Goal: Communication & Community: Share content

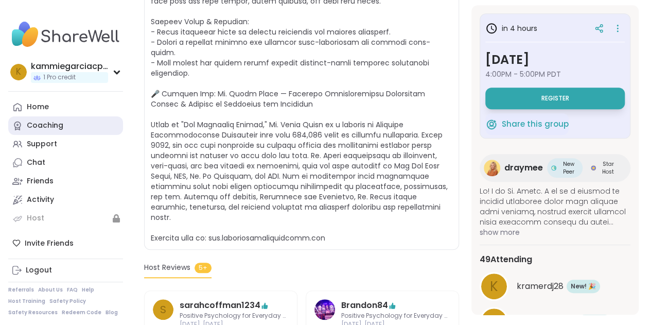
scroll to position [360, 0]
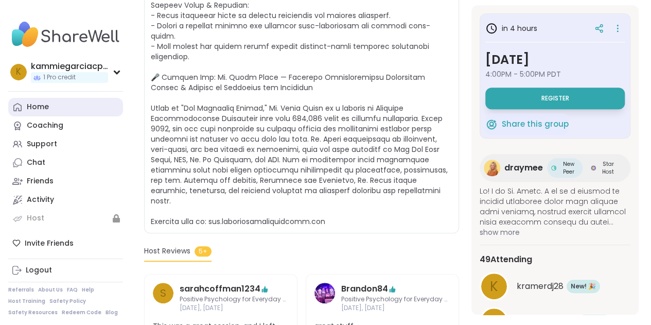
click at [65, 105] on link "Home" at bounding box center [65, 107] width 115 height 19
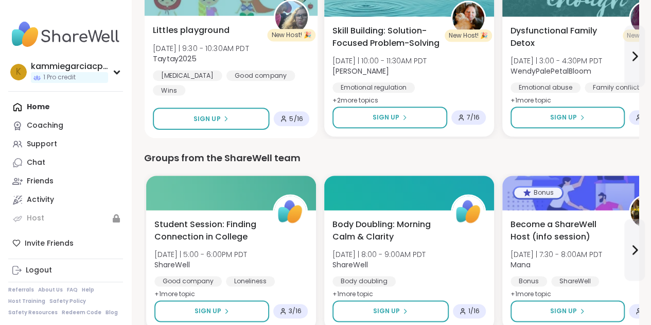
scroll to position [592, 0]
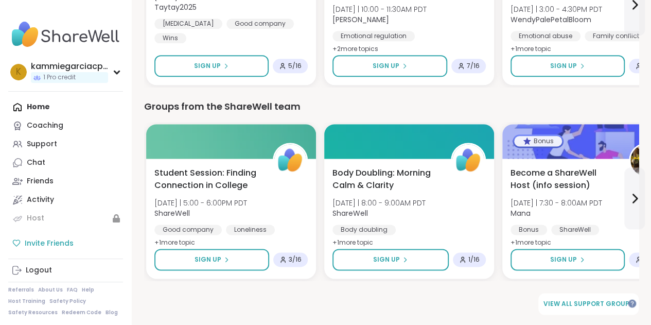
drag, startPoint x: 259, startPoint y: 3, endPoint x: 65, endPoint y: 239, distance: 306.5
click at [65, 239] on div "Invite Friends" at bounding box center [65, 243] width 115 height 19
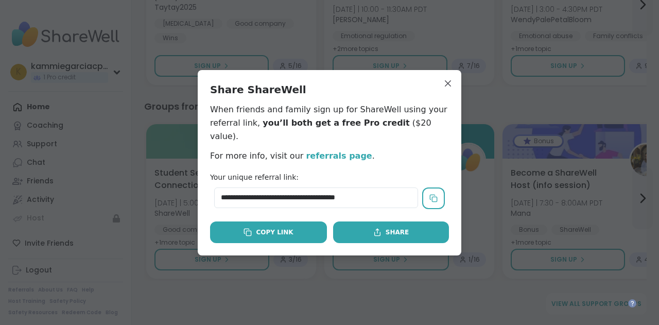
click at [270, 228] on div "Copy Link" at bounding box center [267, 232] width 49 height 9
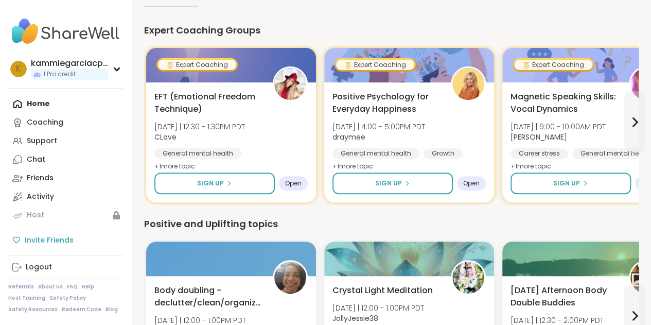
scroll to position [103, 0]
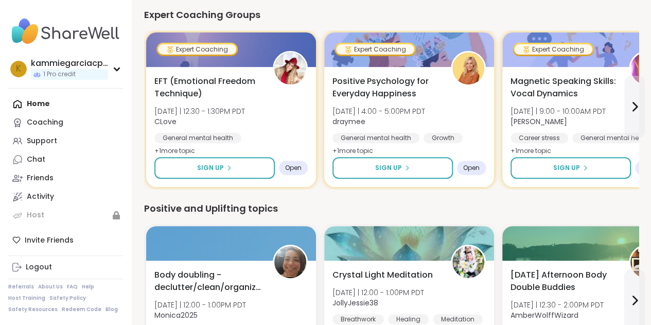
click at [100, 22] on img at bounding box center [65, 31] width 115 height 36
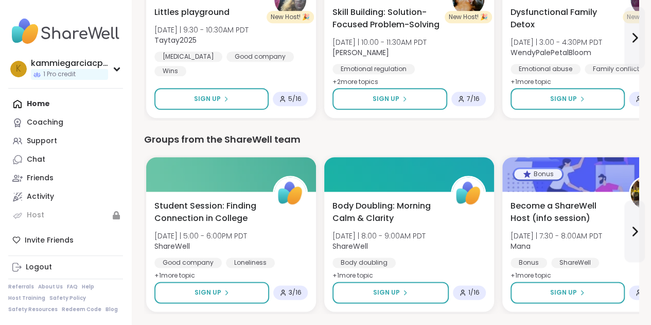
scroll to position [592, 0]
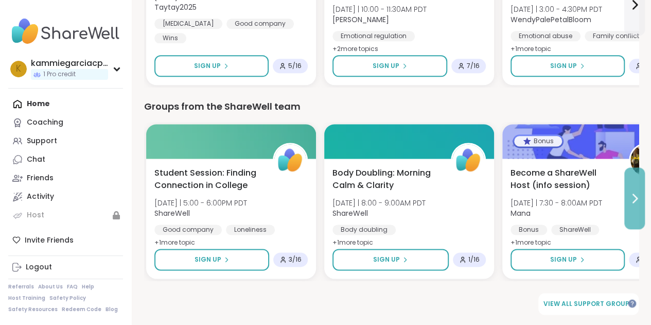
click at [635, 203] on icon at bounding box center [634, 198] width 12 height 12
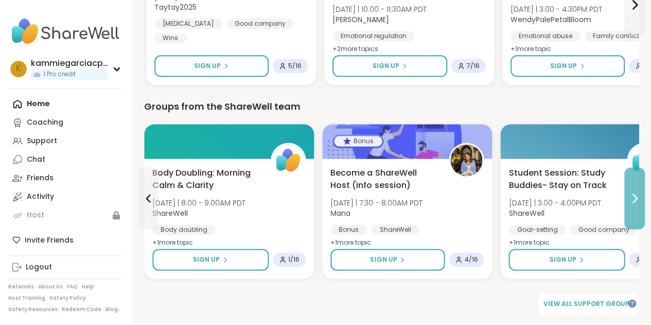
click at [635, 203] on icon at bounding box center [634, 198] width 12 height 12
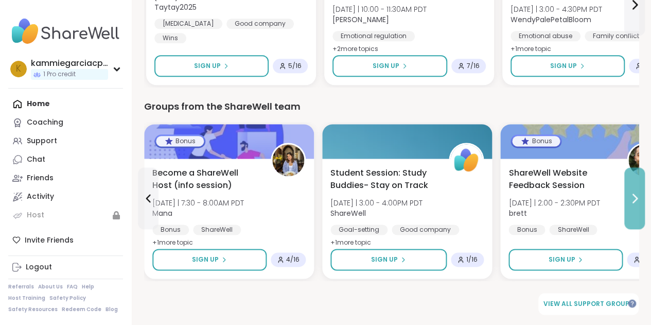
click at [635, 203] on icon at bounding box center [634, 198] width 12 height 12
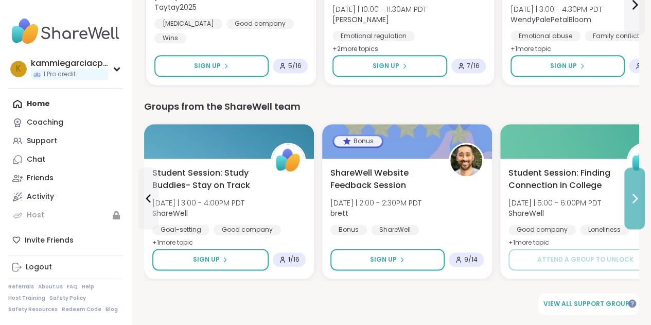
click at [635, 203] on icon at bounding box center [634, 198] width 12 height 12
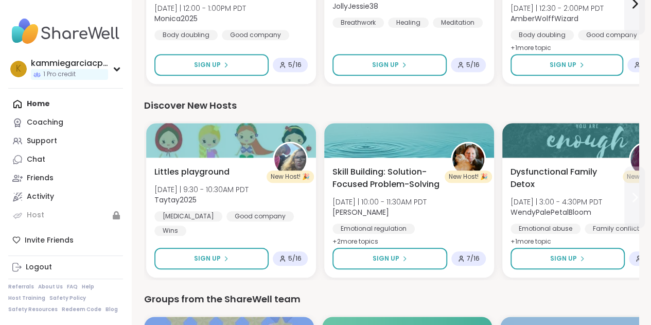
scroll to position [386, 0]
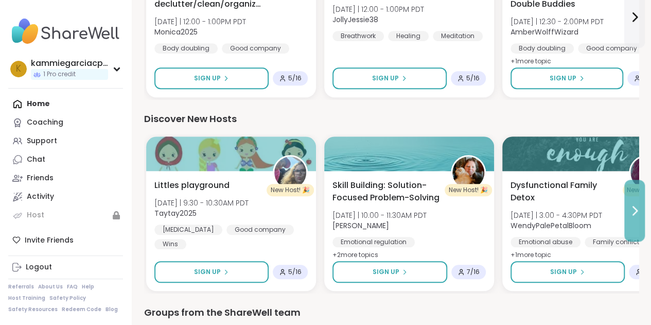
click at [635, 204] on button at bounding box center [634, 211] width 21 height 62
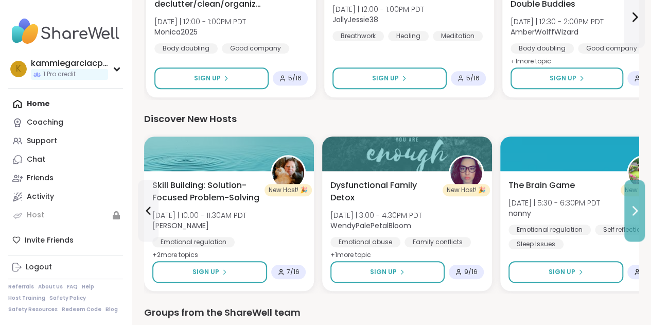
click at [635, 204] on icon at bounding box center [634, 210] width 12 height 12
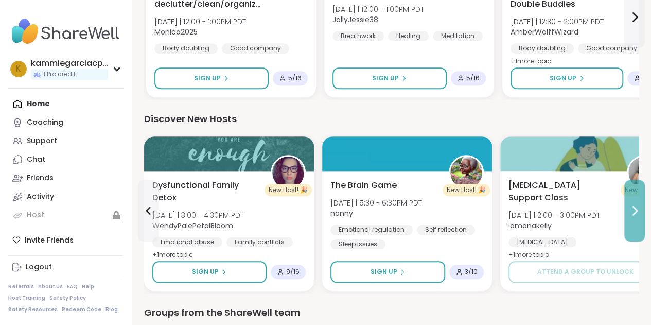
click at [635, 204] on icon at bounding box center [634, 210] width 12 height 12
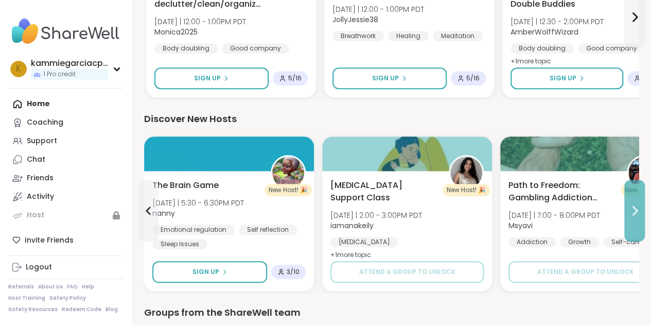
click at [635, 204] on icon at bounding box center [634, 210] width 12 height 12
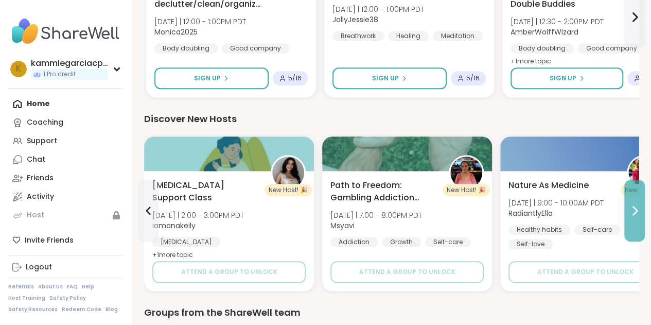
click at [635, 204] on icon at bounding box center [634, 210] width 12 height 12
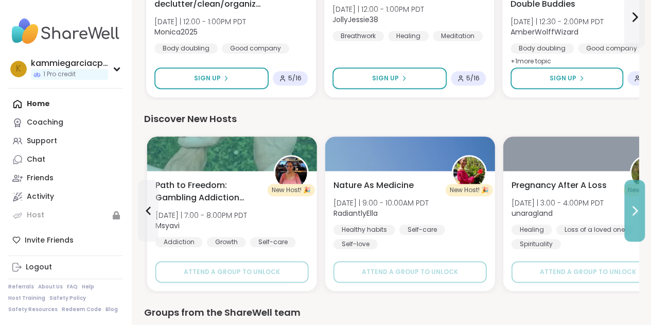
click at [635, 204] on icon at bounding box center [634, 210] width 12 height 12
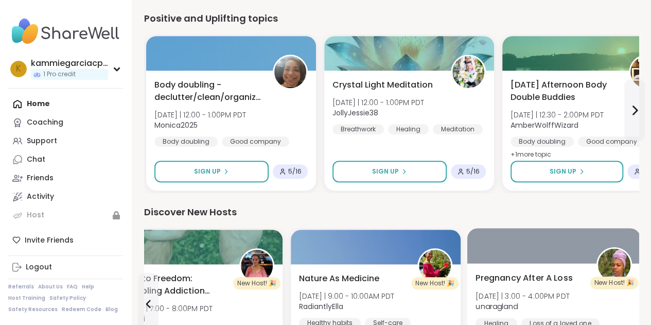
scroll to position [232, 0]
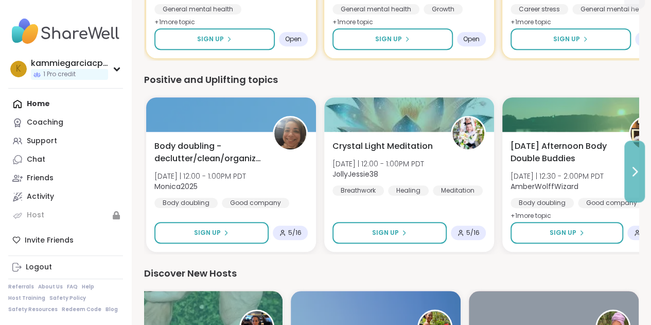
click at [641, 159] on button at bounding box center [634, 172] width 21 height 62
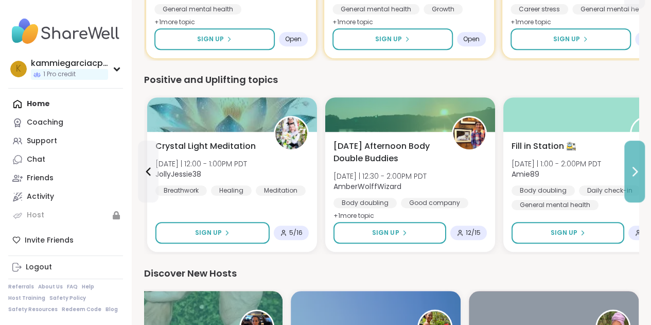
click at [641, 159] on button at bounding box center [634, 172] width 21 height 62
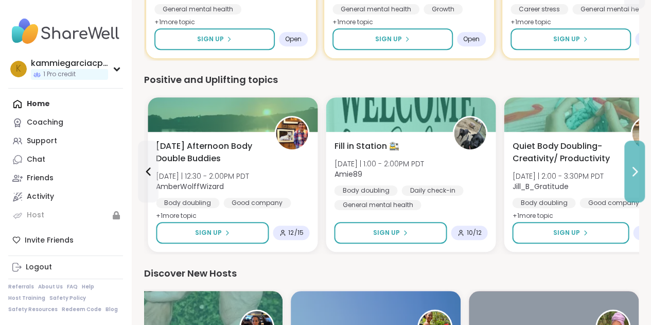
click at [641, 160] on button at bounding box center [634, 172] width 21 height 62
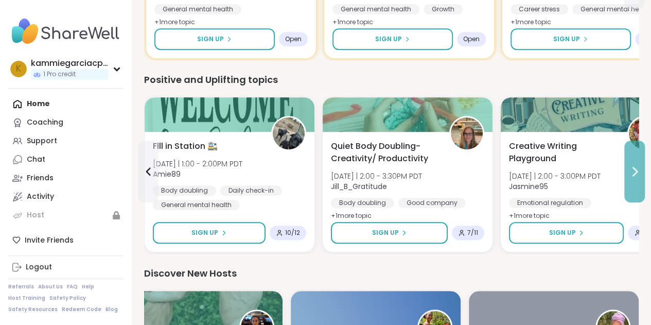
click at [641, 160] on button at bounding box center [634, 172] width 21 height 62
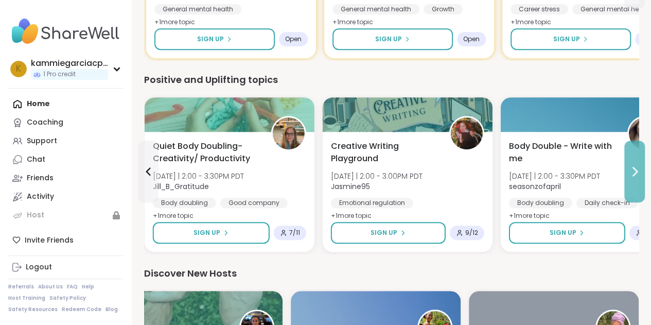
click at [641, 160] on button at bounding box center [634, 172] width 21 height 62
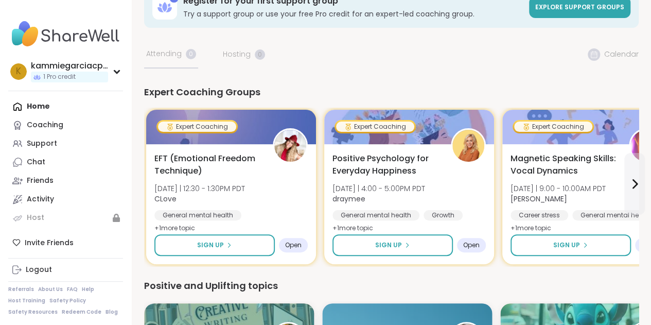
scroll to position [0, 0]
